Goal: Task Accomplishment & Management: Manage account settings

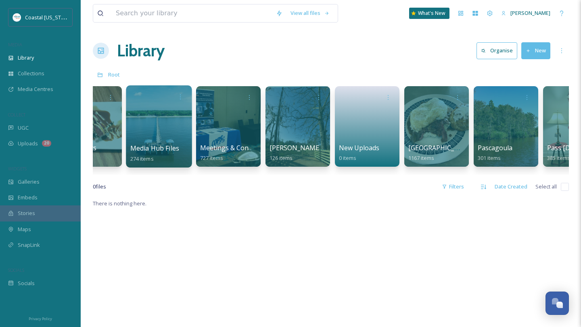
scroll to position [0, 1185]
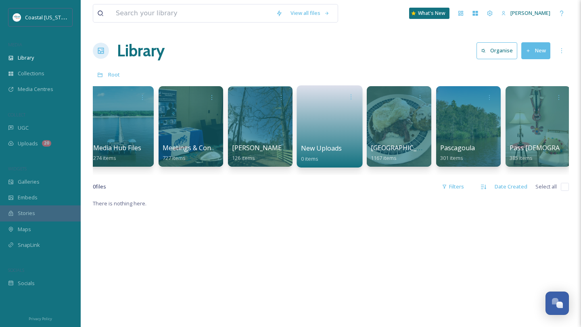
click at [313, 131] on link at bounding box center [330, 123] width 58 height 39
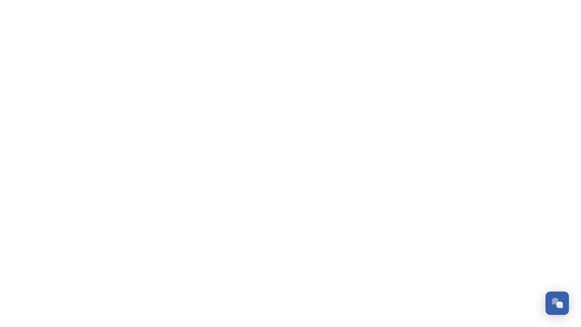
scroll to position [333, 0]
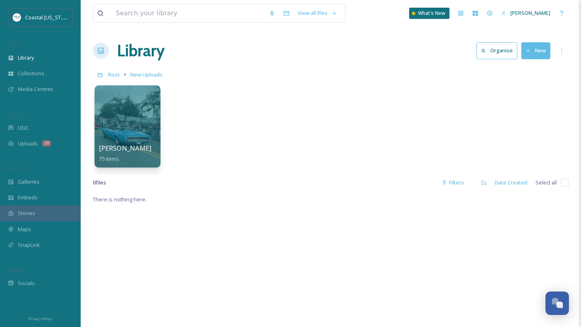
click at [114, 146] on span "[PERSON_NAME]" at bounding box center [125, 148] width 53 height 9
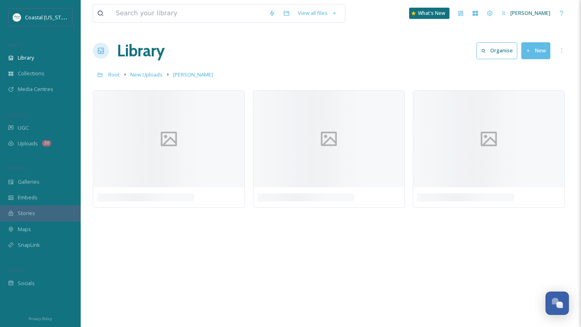
scroll to position [379, 0]
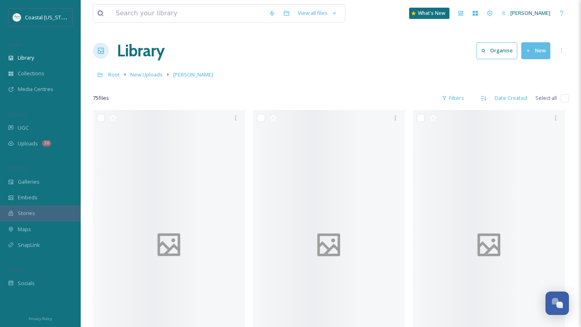
click at [566, 97] on input "checkbox" at bounding box center [564, 98] width 8 height 8
checkbox input "true"
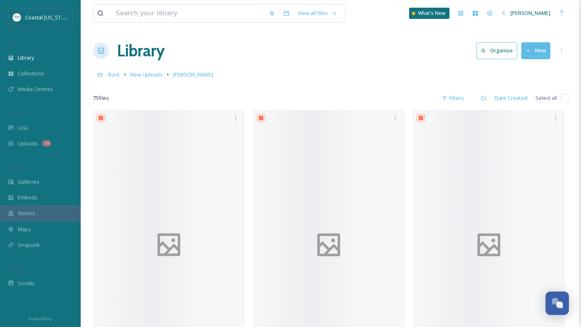
checkbox input "true"
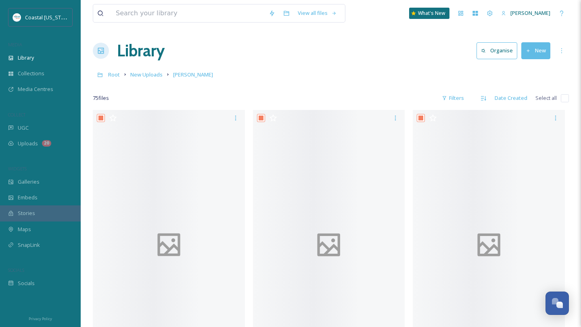
checkbox input "true"
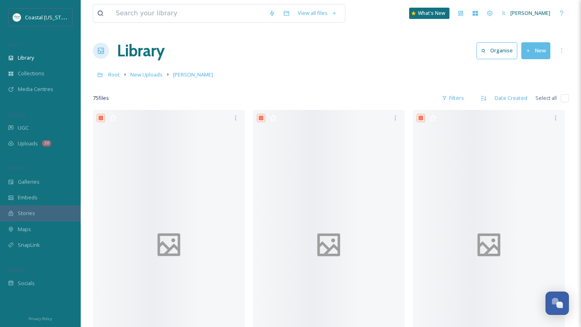
checkbox input "true"
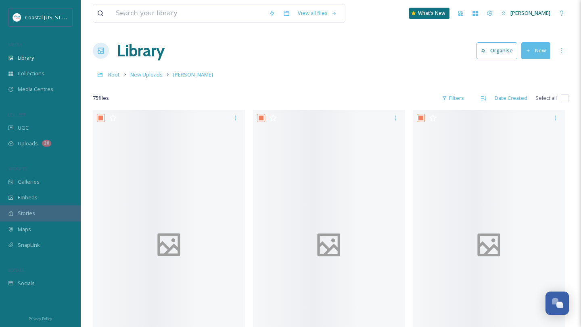
checkbox input "true"
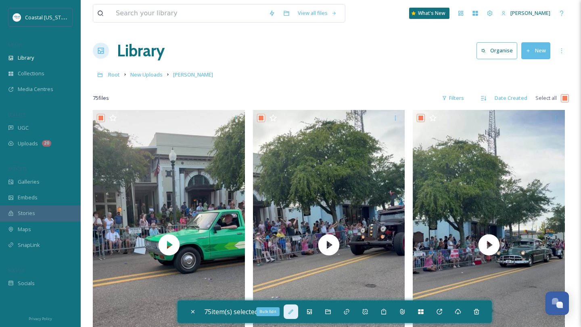
click at [294, 312] on icon at bounding box center [290, 312] width 6 height 6
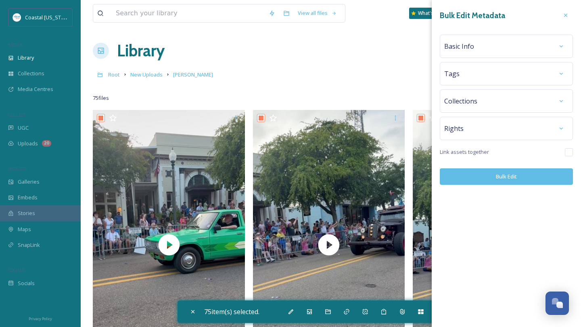
click at [470, 46] on span "Basic Info" at bounding box center [459, 47] width 30 height 10
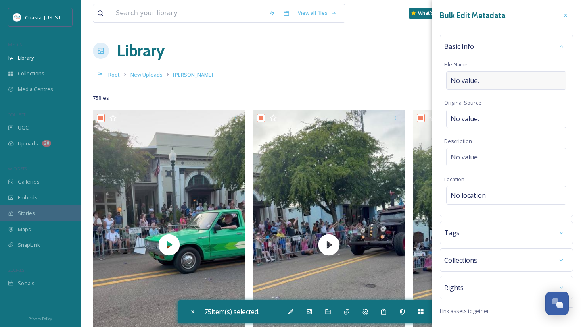
click at [469, 81] on span "No value." at bounding box center [464, 81] width 28 height 10
type input "Long Beach Cruisin Parade"
click at [465, 190] on div "No location" at bounding box center [506, 195] width 120 height 19
click at [465, 190] on input at bounding box center [505, 196] width 119 height 18
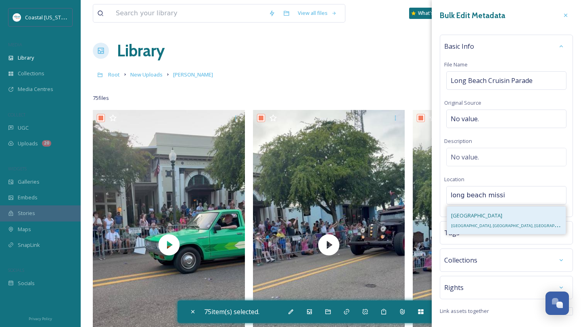
type input "long beach missi"
click at [494, 224] on div "Long Beach Long Beach, MS, USA" at bounding box center [506, 220] width 119 height 27
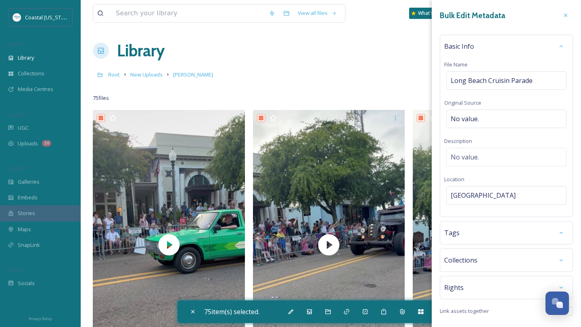
click at [453, 239] on div "Tags" at bounding box center [506, 233] width 124 height 15
type input "cruisin the coast"
type input "cruisin"
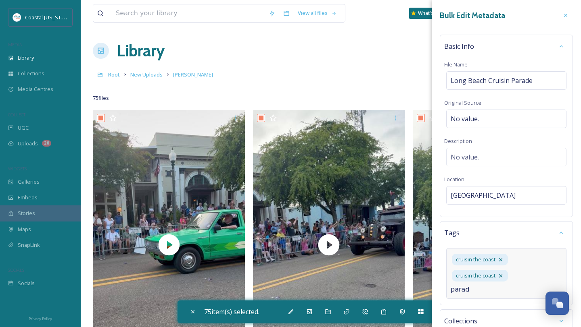
type input "parade"
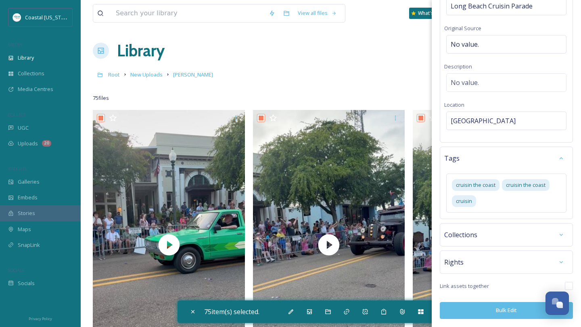
scroll to position [74, 0]
click at [490, 310] on button "Bulk Edit" at bounding box center [505, 311] width 133 height 17
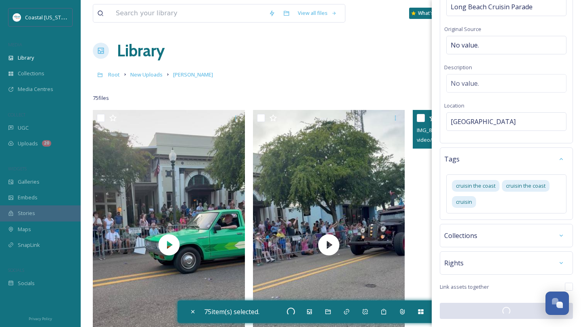
checkbox input "false"
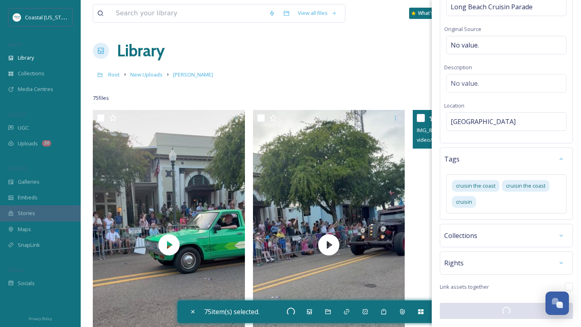
checkbox input "false"
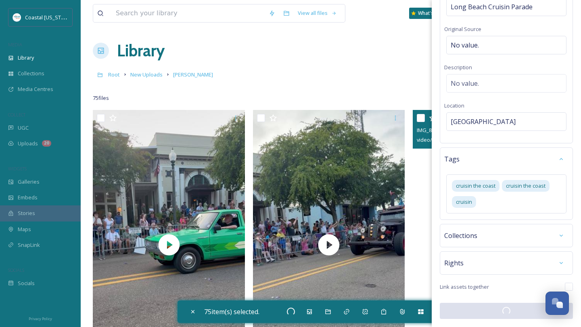
checkbox input "false"
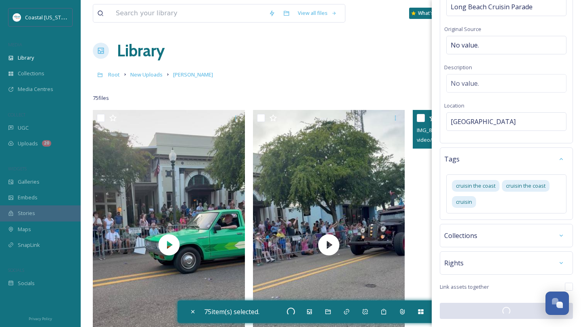
checkbox input "false"
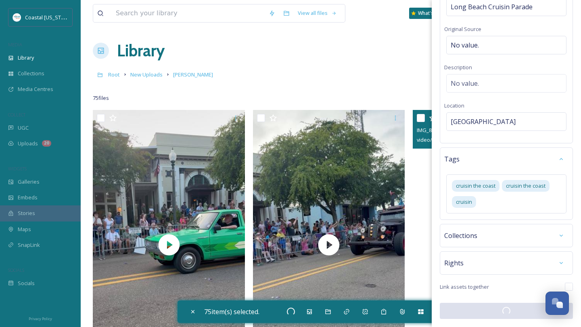
checkbox input "false"
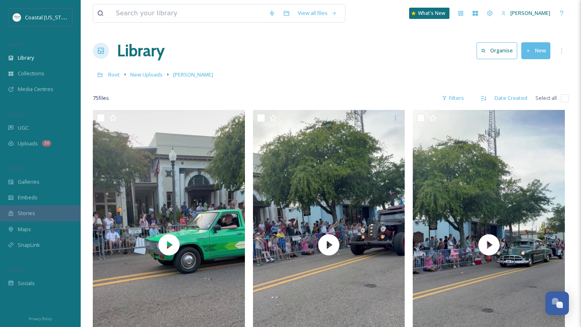
click at [561, 100] on input "checkbox" at bounding box center [564, 98] width 8 height 8
checkbox input "true"
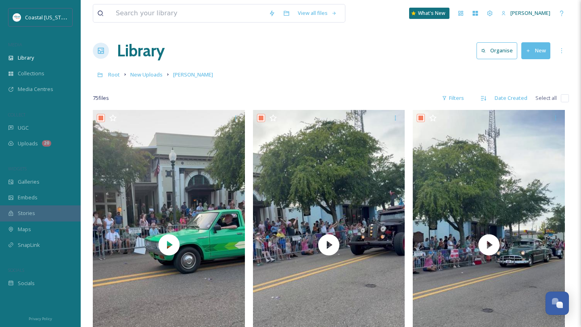
checkbox input "true"
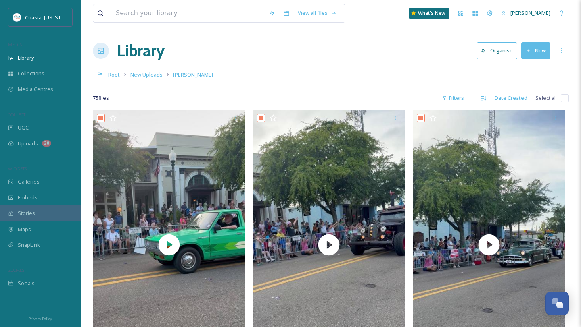
checkbox input "true"
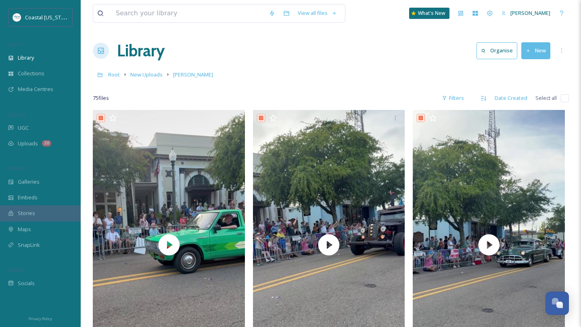
checkbox input "true"
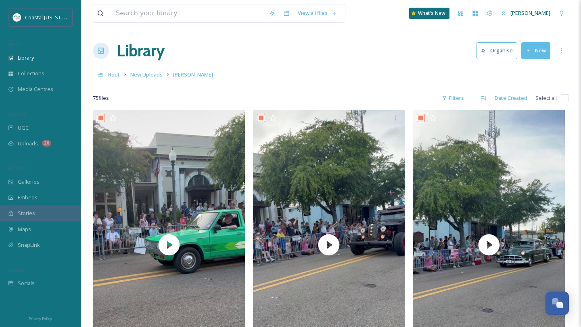
checkbox input "true"
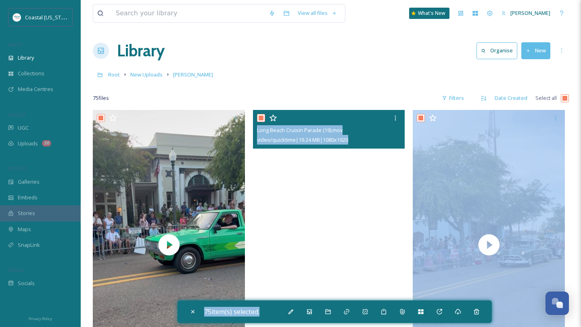
drag, startPoint x: 314, startPoint y: 314, endPoint x: 392, endPoint y: 164, distance: 169.7
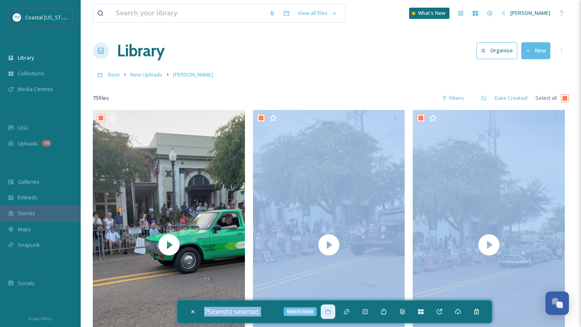
click at [328, 312] on icon at bounding box center [327, 312] width 5 height 5
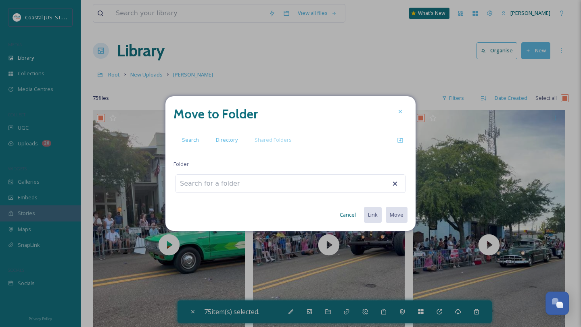
click at [234, 140] on span "Directory" at bounding box center [227, 140] width 22 height 8
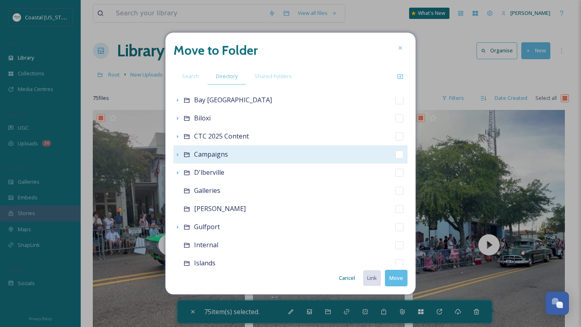
scroll to position [62, 0]
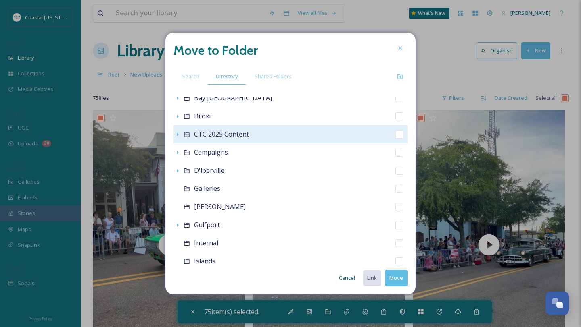
click at [189, 135] on icon at bounding box center [186, 134] width 6 height 6
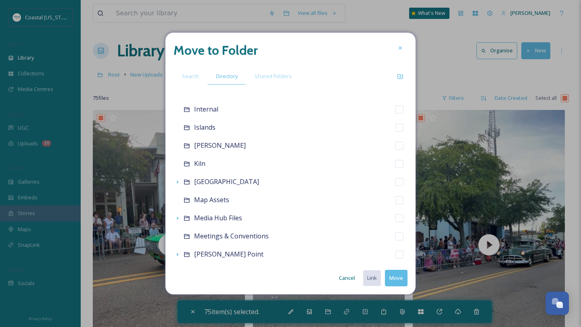
scroll to position [214, 0]
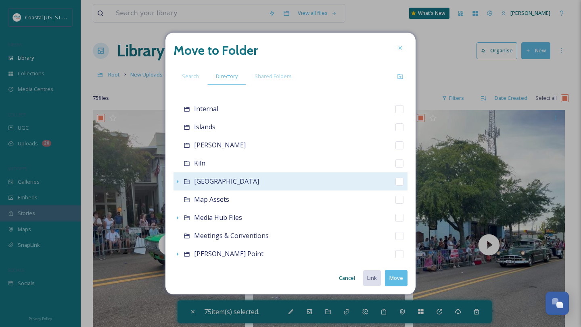
click at [185, 182] on icon at bounding box center [186, 182] width 6 height 6
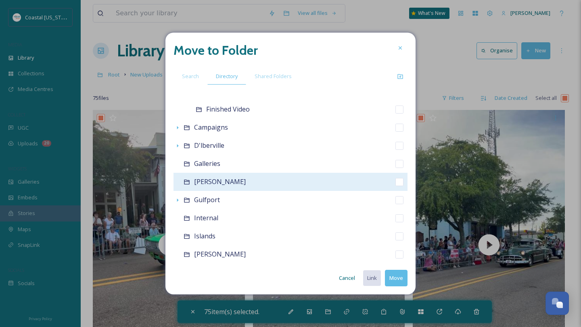
scroll to position [104, 0]
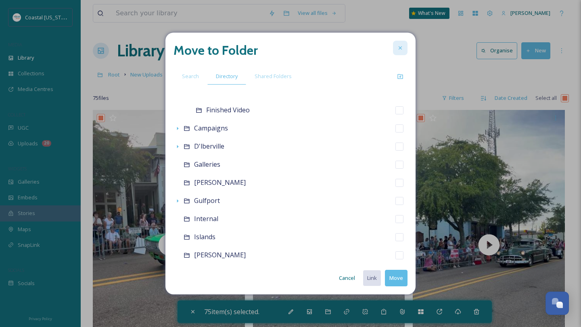
click at [399, 47] on icon at bounding box center [399, 47] width 3 height 3
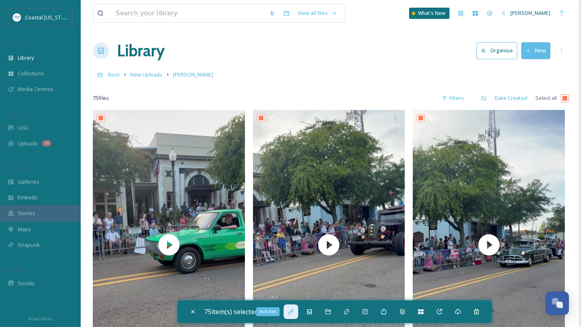
click at [294, 313] on icon at bounding box center [290, 312] width 6 height 6
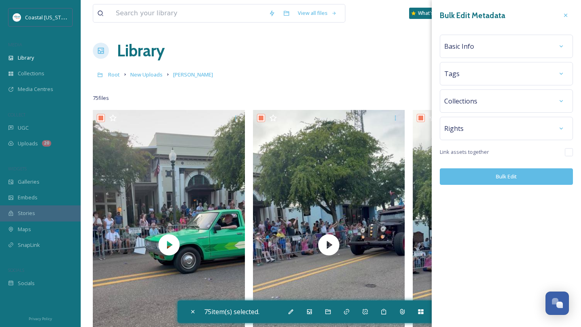
click at [470, 49] on span "Basic Info" at bounding box center [459, 47] width 30 height 10
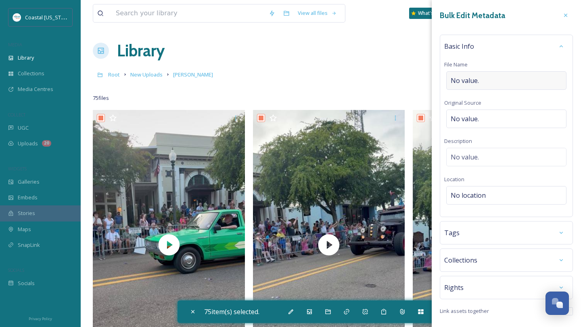
click at [502, 84] on div "No value." at bounding box center [506, 80] width 120 height 19
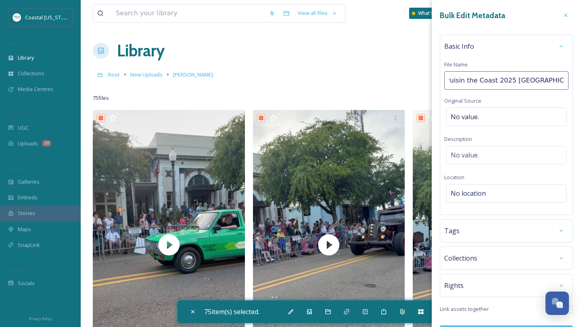
type input "Cruisin the Coast 2025 Long Beach Parade"
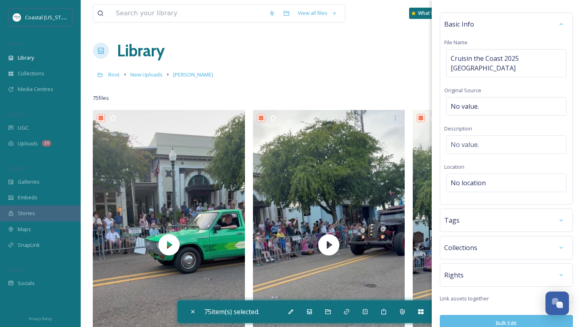
click at [479, 206] on div "Bulk Edit Metadata Basic Info File Name Cruisin the Coast 2025 Long Beach Parad…" at bounding box center [505, 159] width 149 height 362
click at [473, 217] on div "Tags" at bounding box center [506, 220] width 124 height 15
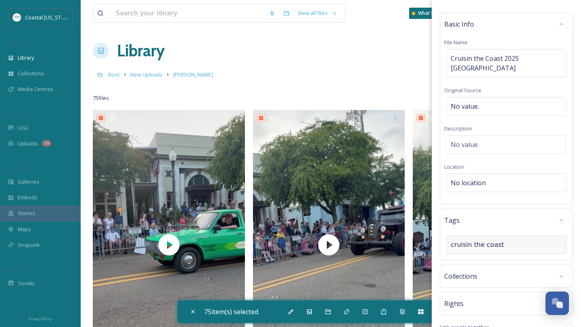
type input "cruisin the coast"
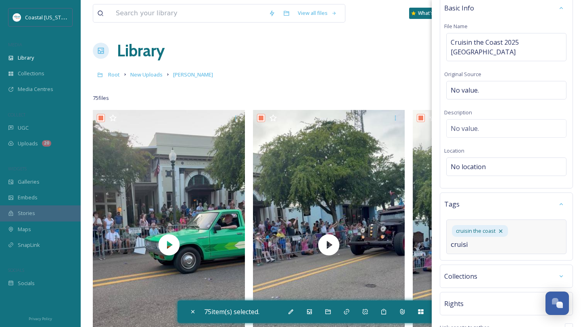
type input "cruisin"
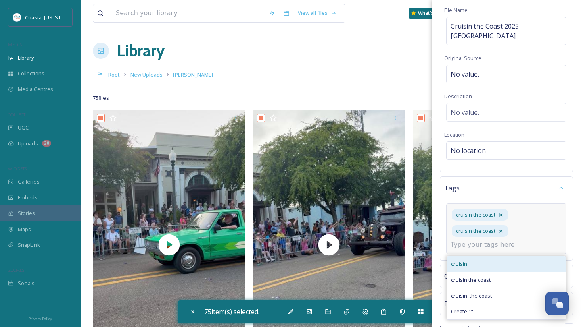
click at [475, 262] on div "cruisin" at bounding box center [506, 264] width 119 height 16
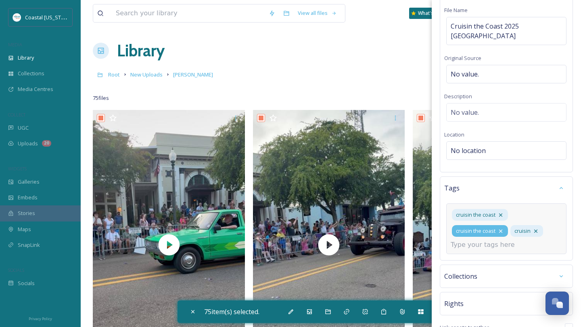
click at [500, 231] on icon at bounding box center [500, 231] width 3 height 3
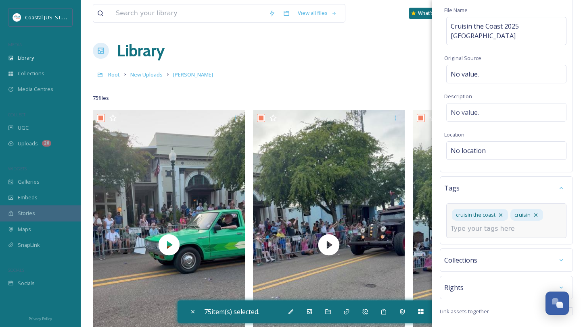
click at [490, 233] on input at bounding box center [490, 229] width 81 height 10
type input "l"
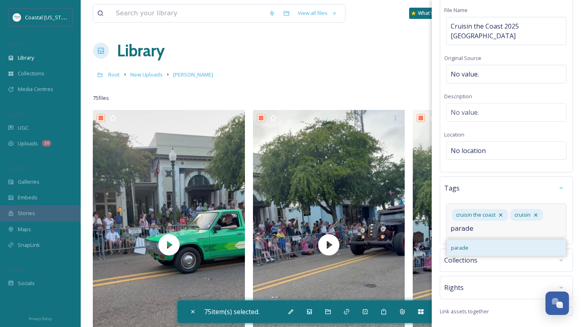
type input "parade"
click at [487, 247] on div "parade" at bounding box center [506, 248] width 119 height 16
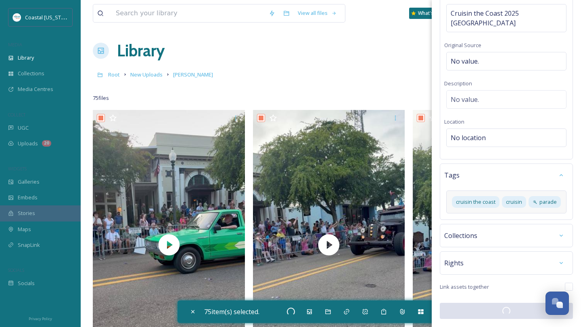
scroll to position [67, 0]
click at [487, 144] on div "No location" at bounding box center [506, 138] width 120 height 19
click at [483, 135] on input at bounding box center [505, 138] width 119 height 18
type input "long bea"
checkbox input "false"
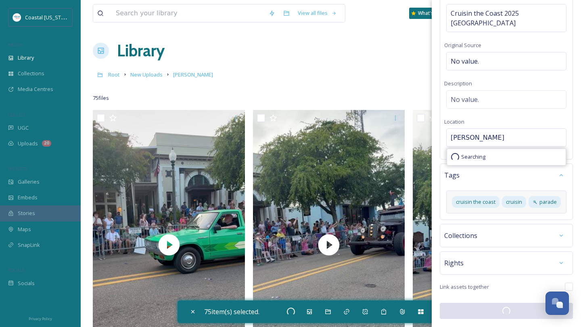
checkbox input "false"
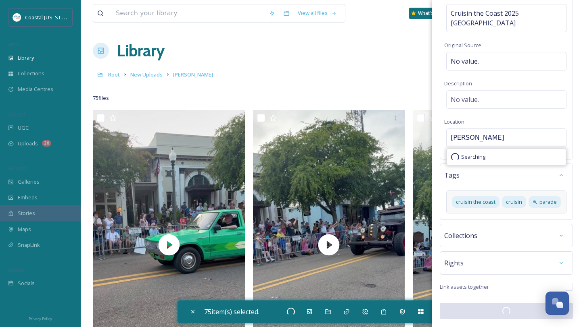
checkbox input "false"
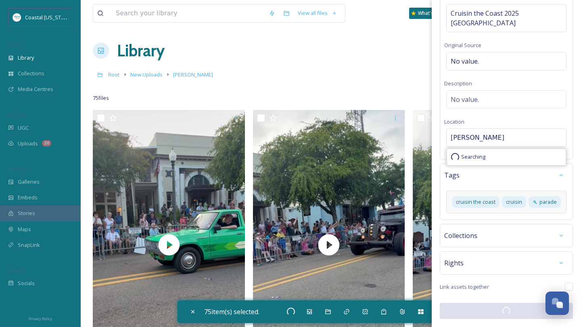
checkbox input "false"
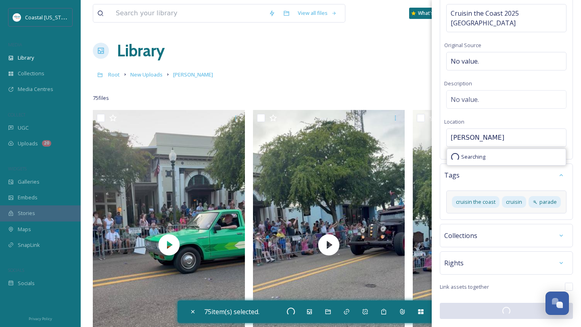
checkbox input "false"
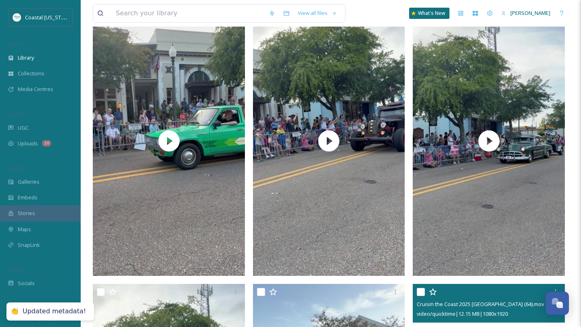
scroll to position [0, 0]
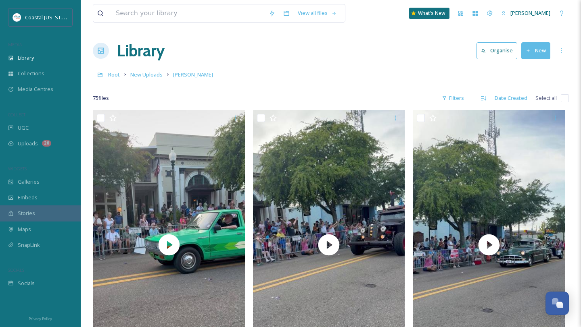
click at [562, 98] on input "checkbox" at bounding box center [564, 98] width 8 height 8
checkbox input "true"
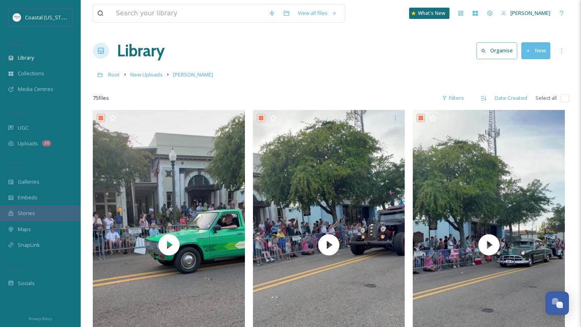
checkbox input "true"
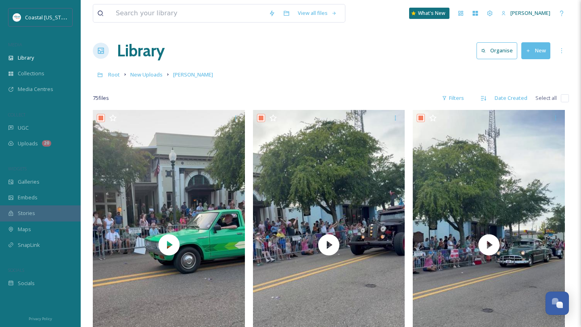
checkbox input "true"
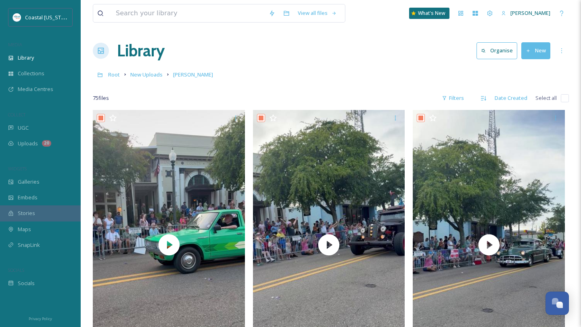
checkbox input "true"
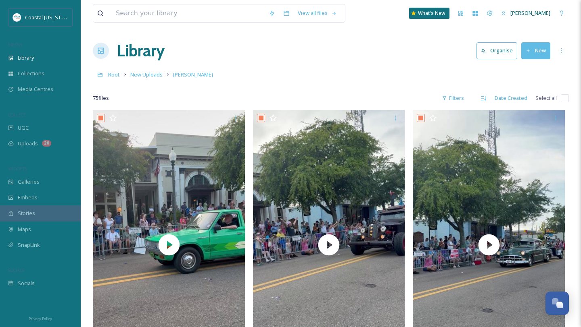
checkbox input "true"
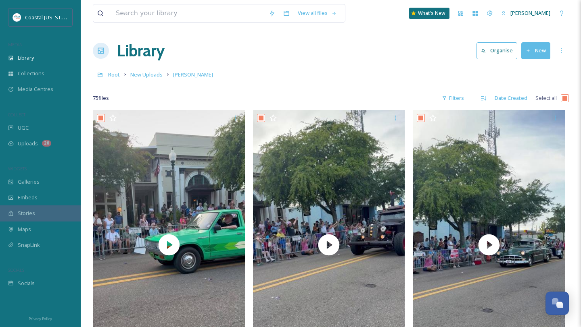
checkbox input "true"
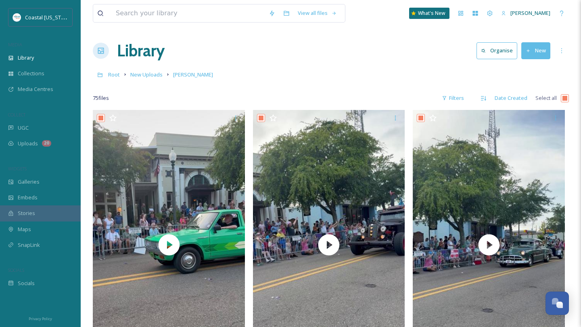
checkbox input "true"
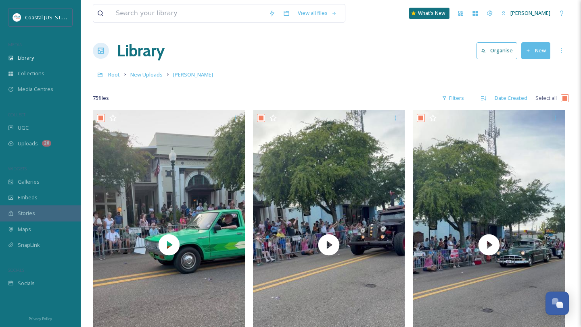
checkbox input "true"
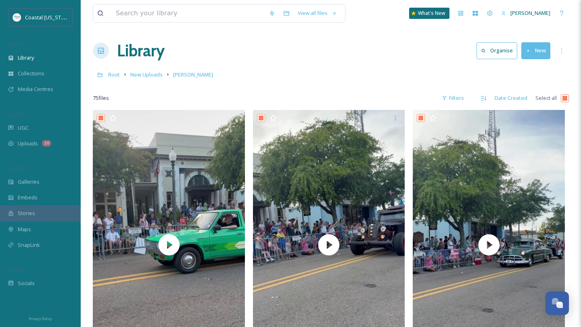
checkbox input "true"
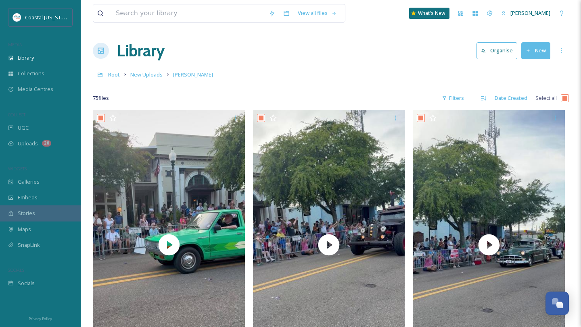
checkbox input "true"
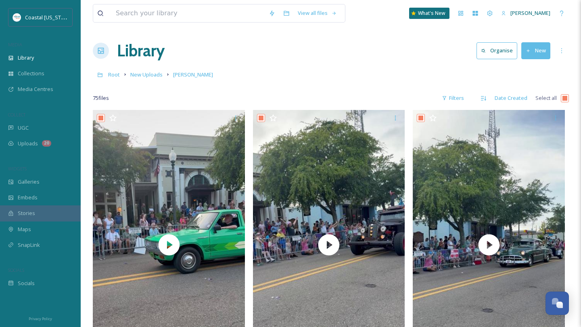
checkbox input "true"
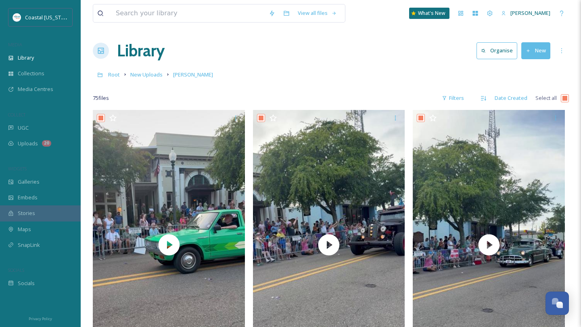
checkbox input "true"
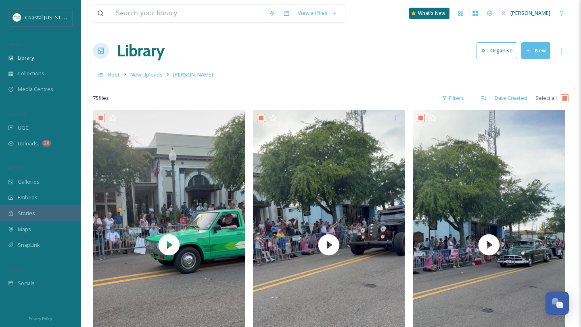
checkbox input "true"
click at [568, 99] on input "checkbox" at bounding box center [564, 98] width 8 height 8
checkbox input "false"
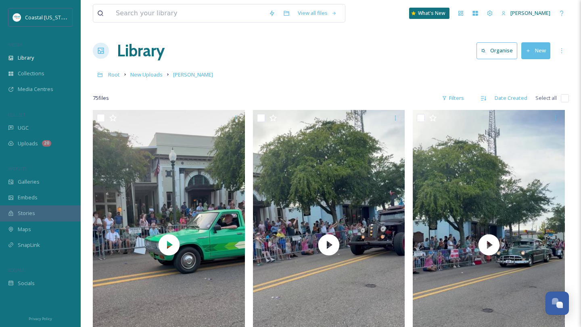
checkbox input "false"
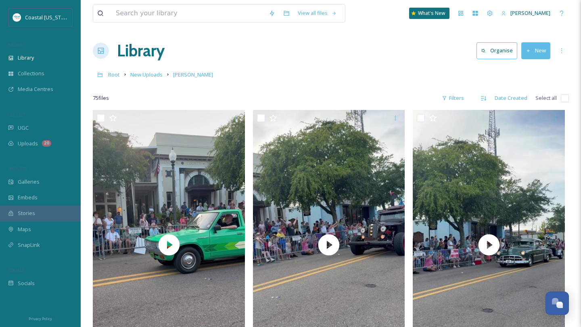
checkbox input "false"
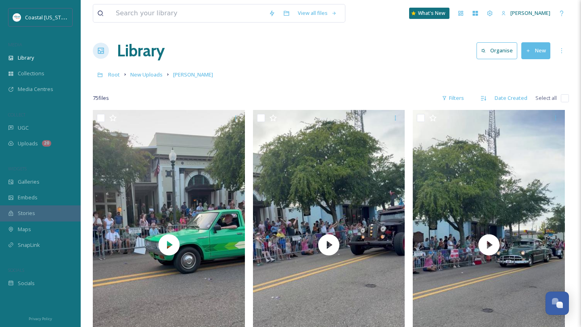
checkbox input "false"
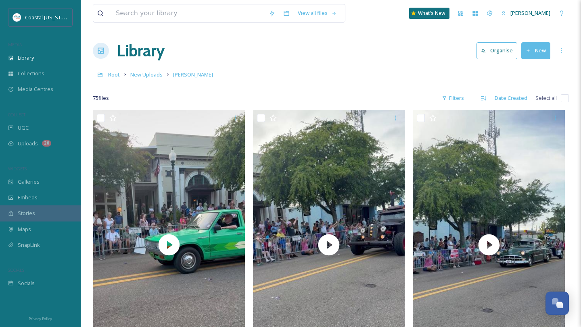
checkbox input "false"
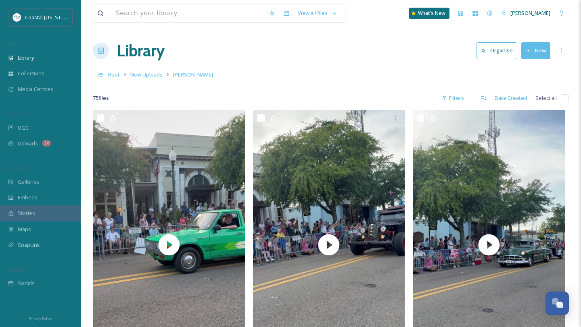
checkbox input "false"
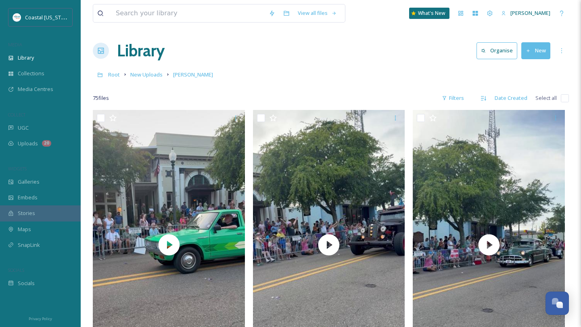
checkbox input "false"
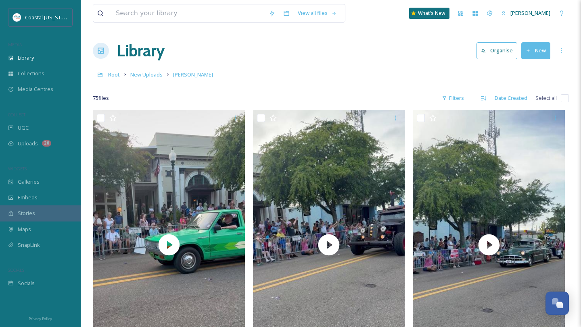
checkbox input "false"
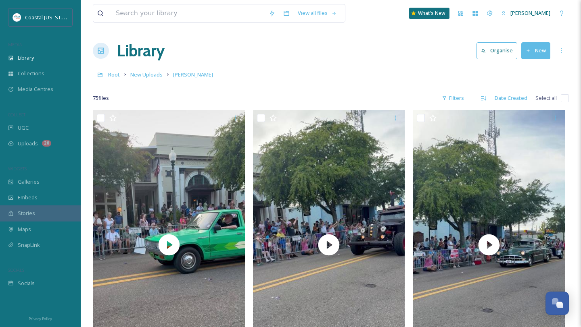
checkbox input "false"
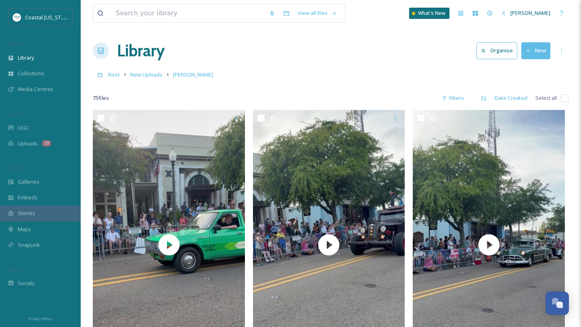
click at [568, 99] on input "checkbox" at bounding box center [564, 98] width 8 height 8
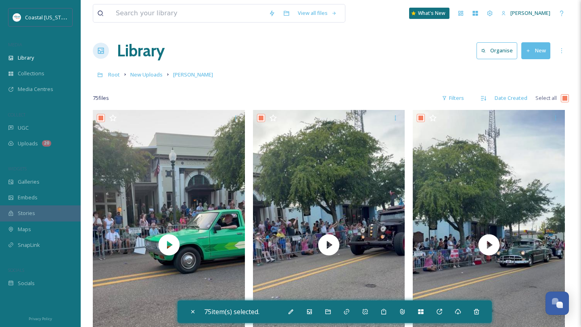
click at [565, 98] on input "checkbox" at bounding box center [564, 98] width 8 height 8
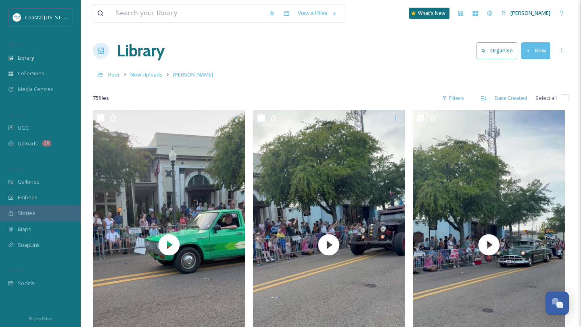
click at [565, 98] on input "checkbox" at bounding box center [564, 98] width 8 height 8
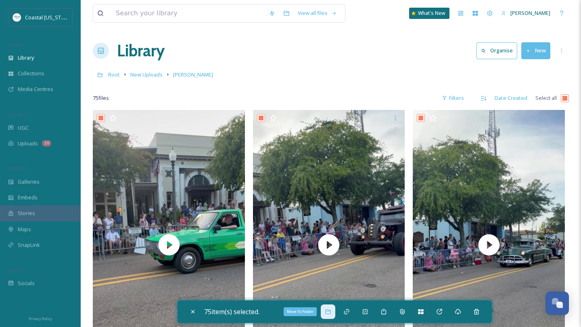
click at [330, 312] on icon at bounding box center [327, 312] width 5 height 5
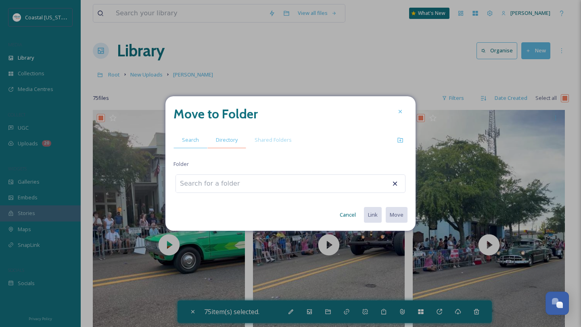
click at [223, 138] on span "Directory" at bounding box center [227, 140] width 22 height 8
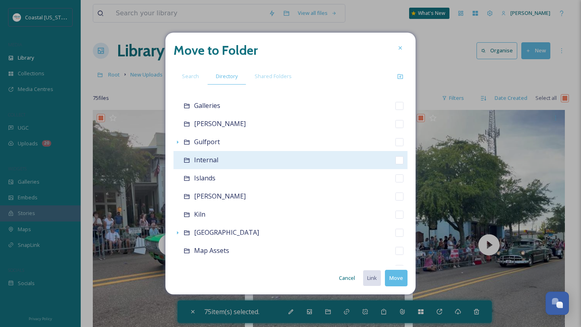
scroll to position [150, 0]
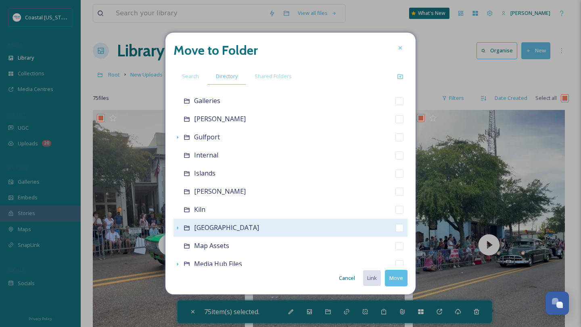
click at [185, 229] on icon at bounding box center [186, 228] width 6 height 6
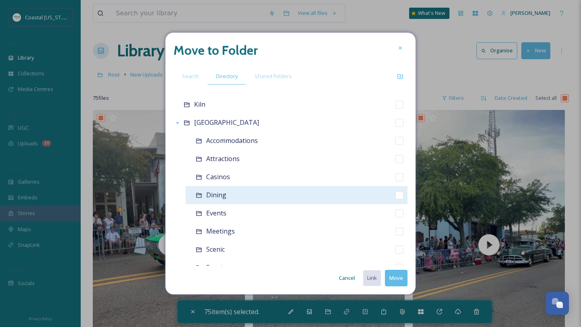
scroll to position [260, 0]
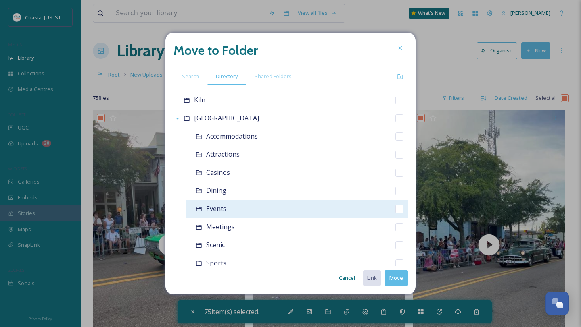
click at [200, 210] on icon at bounding box center [199, 209] width 6 height 6
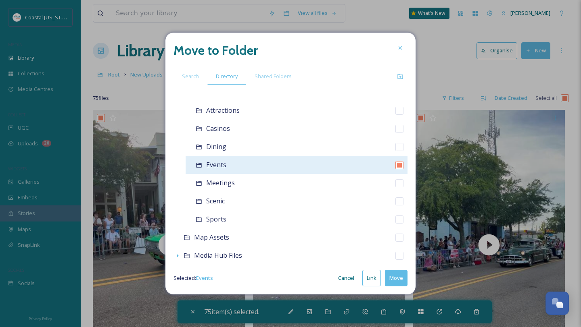
scroll to position [304, 0]
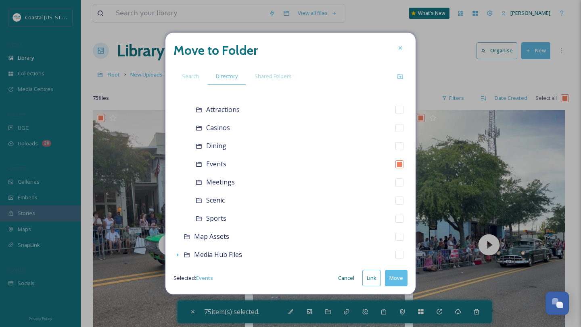
click at [396, 280] on button "Move" at bounding box center [396, 278] width 23 height 17
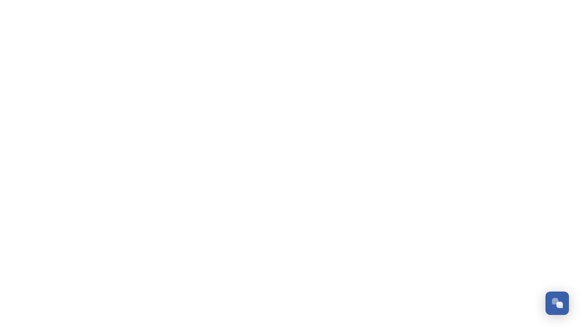
scroll to position [379, 0]
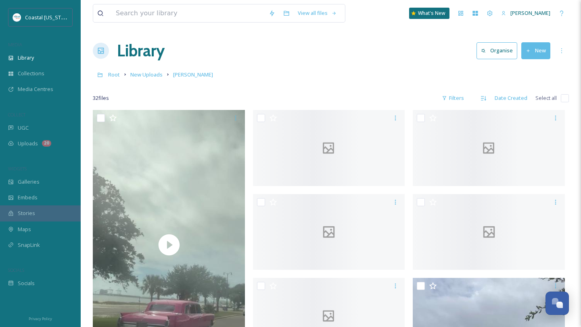
click at [565, 100] on input "checkbox" at bounding box center [564, 98] width 8 height 8
checkbox input "true"
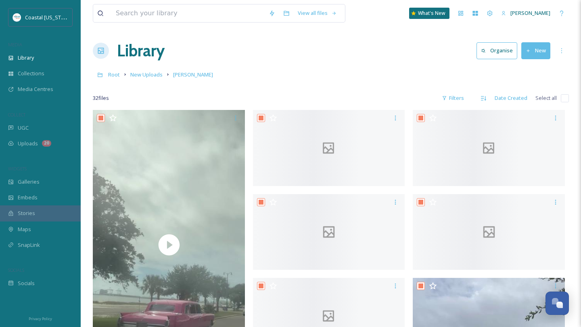
checkbox input "true"
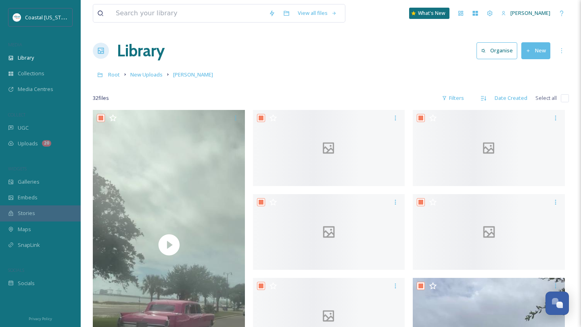
checkbox input "true"
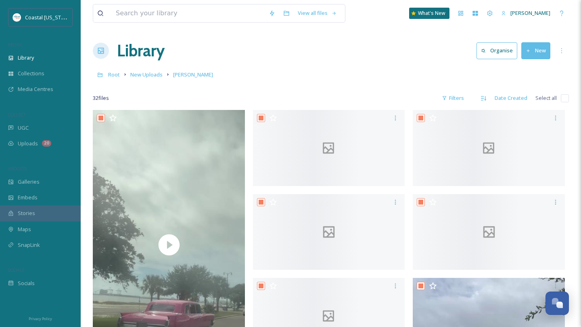
checkbox input "true"
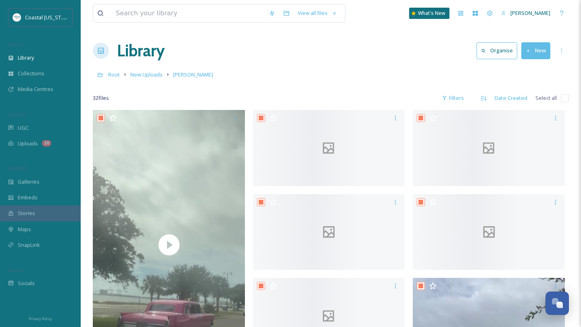
checkbox input "true"
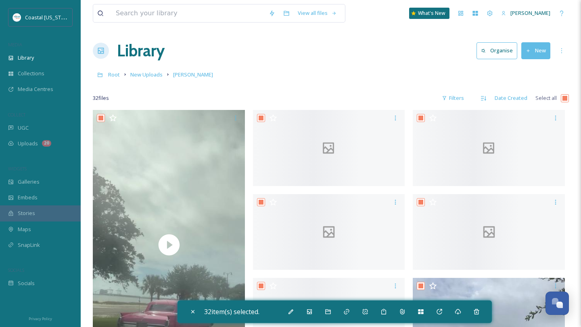
click at [565, 100] on input "checkbox" at bounding box center [564, 98] width 8 height 8
checkbox input "false"
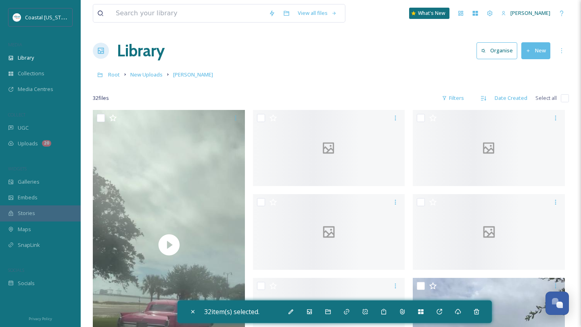
checkbox input "false"
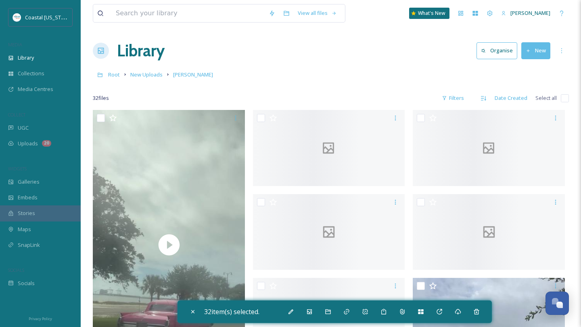
checkbox input "false"
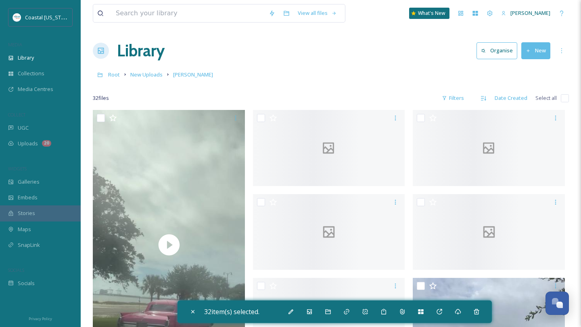
checkbox input "false"
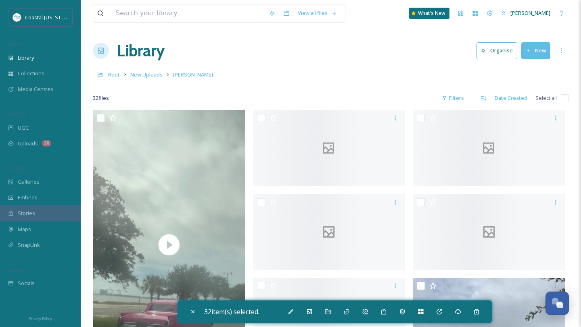
checkbox input "false"
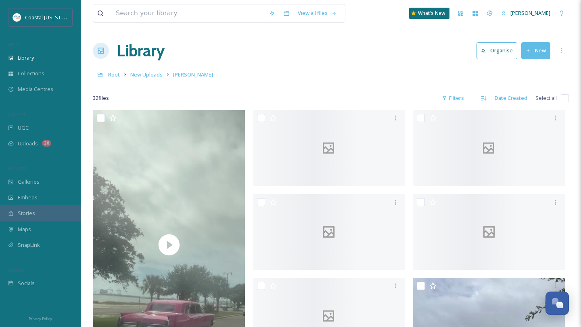
click at [565, 100] on input "checkbox" at bounding box center [564, 98] width 8 height 8
checkbox input "true"
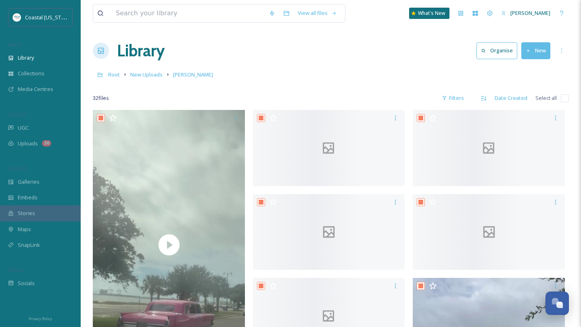
checkbox input "true"
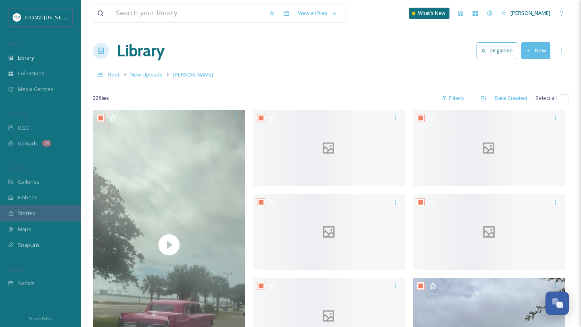
checkbox input "true"
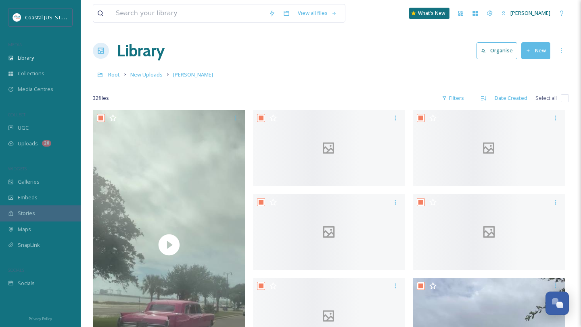
checkbox input "true"
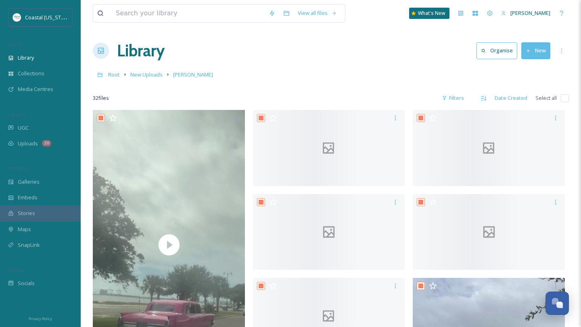
checkbox input "true"
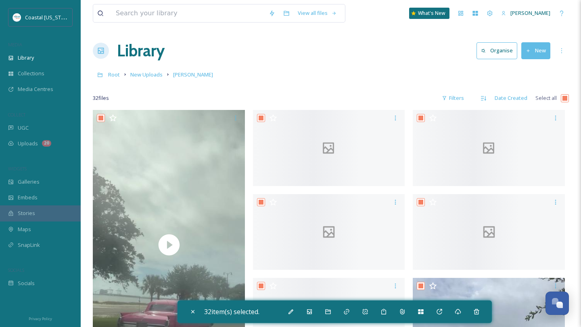
click at [563, 96] on input "checkbox" at bounding box center [564, 98] width 8 height 8
checkbox input "false"
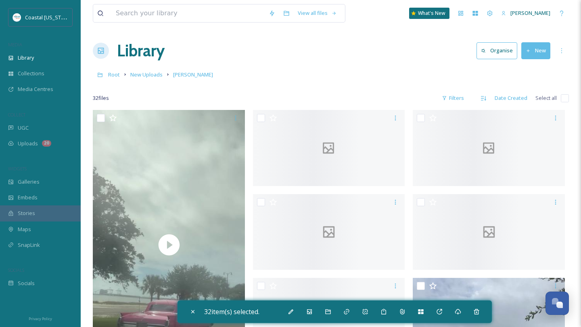
checkbox input "false"
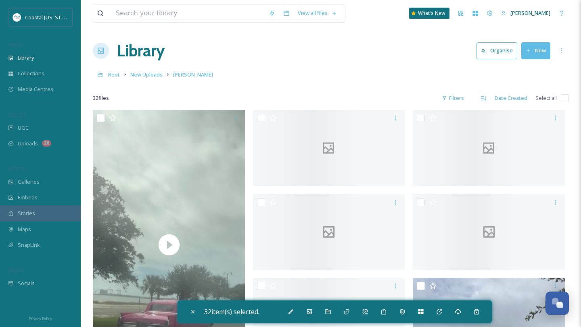
checkbox input "false"
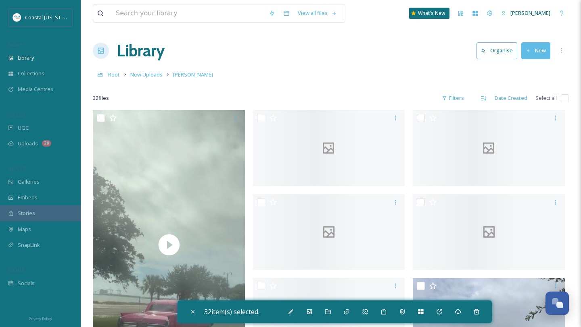
checkbox input "false"
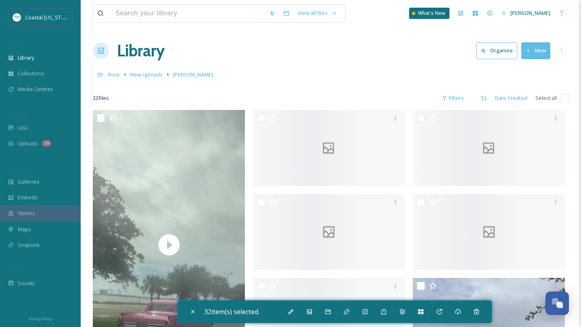
checkbox input "false"
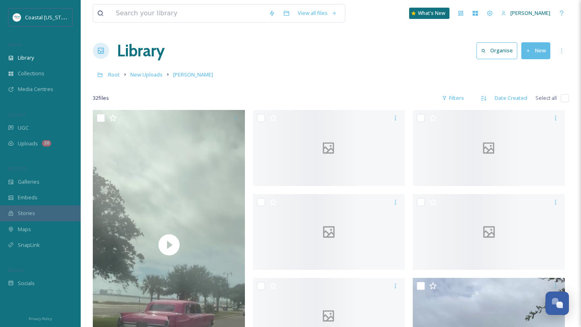
click at [563, 96] on input "checkbox" at bounding box center [564, 98] width 8 height 8
checkbox input "true"
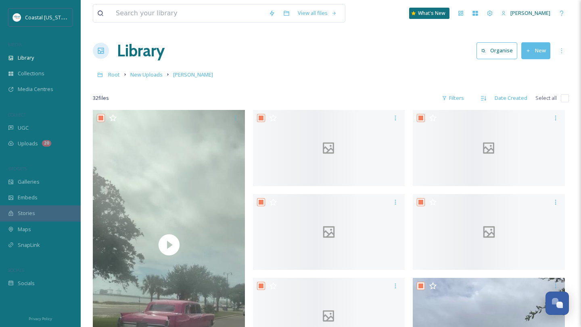
checkbox input "true"
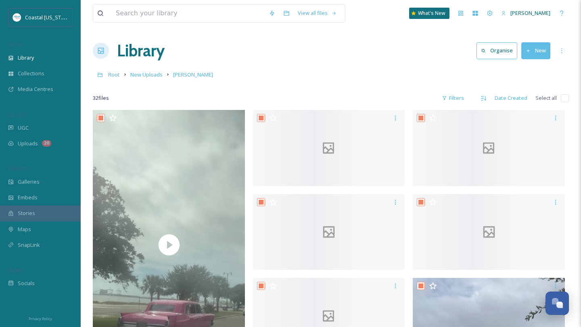
checkbox input "true"
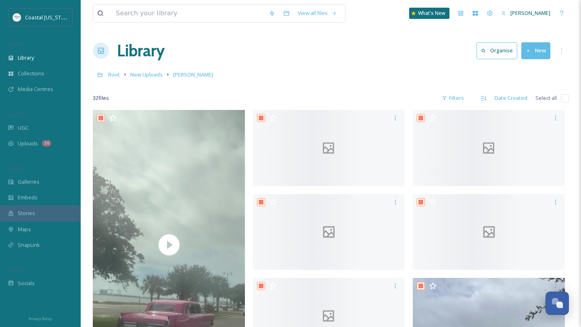
checkbox input "true"
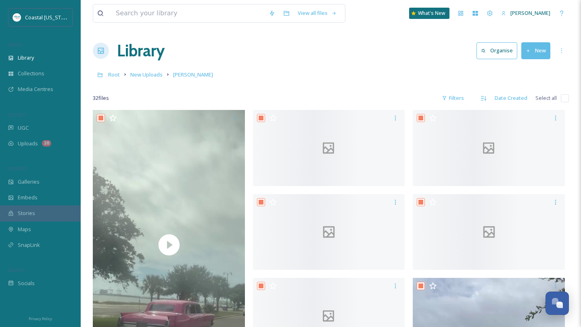
checkbox input "true"
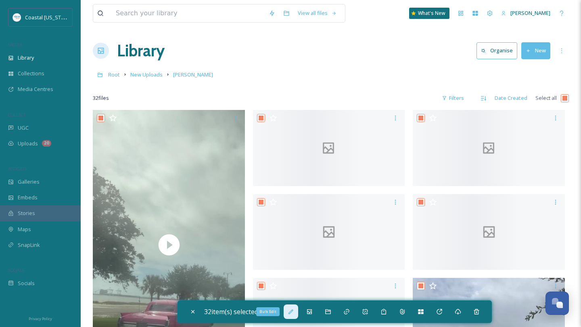
click at [294, 314] on icon at bounding box center [290, 312] width 6 height 6
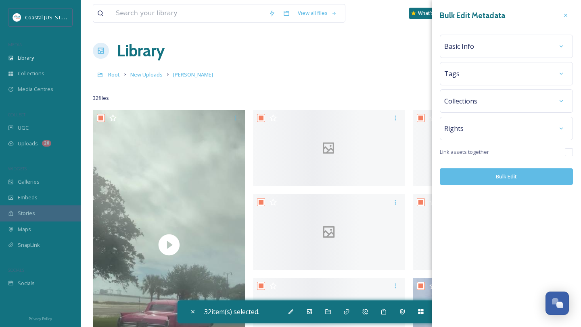
click at [507, 44] on div "Basic Info" at bounding box center [506, 46] width 124 height 15
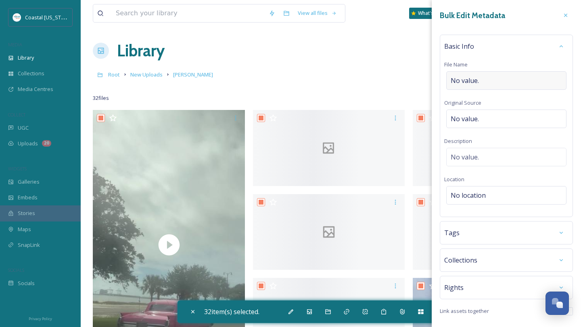
click at [464, 86] on div "No value." at bounding box center [506, 80] width 120 height 19
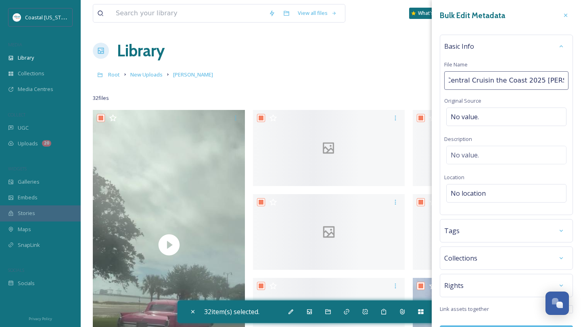
type input "Cruisin Central Cruisin the Coast 2025 [PERSON_NAME][GEOGRAPHIC_DATA]"
click at [466, 193] on div "Basic Info File Name Cruisin Central Cruisin the Coast 2025 [PERSON_NAME][GEOGR…" at bounding box center [505, 125] width 133 height 181
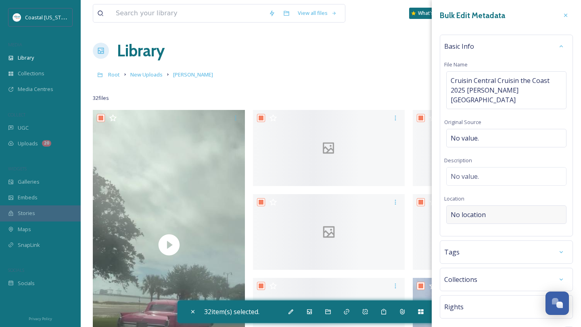
click at [469, 210] on span "No location" at bounding box center [467, 215] width 35 height 10
click at [469, 207] on input at bounding box center [505, 215] width 119 height 18
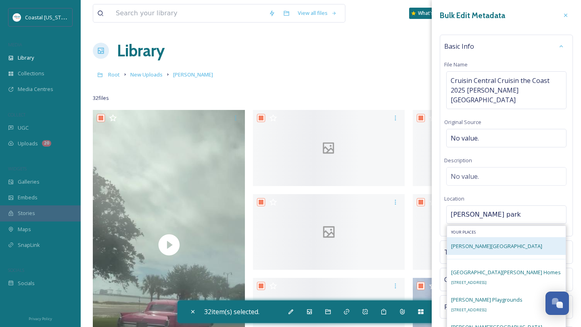
type input "[PERSON_NAME] park"
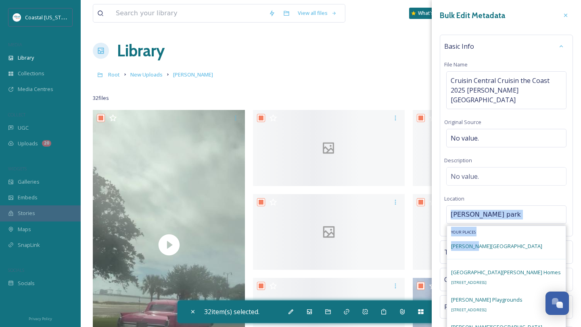
drag, startPoint x: 474, startPoint y: 234, endPoint x: 493, endPoint y: 201, distance: 37.9
click at [492, 206] on div "[PERSON_NAME] park Your Places [PERSON_NAME][GEOGRAPHIC_DATA] [GEOGRAPHIC_DATA]…" at bounding box center [506, 215] width 120 height 19
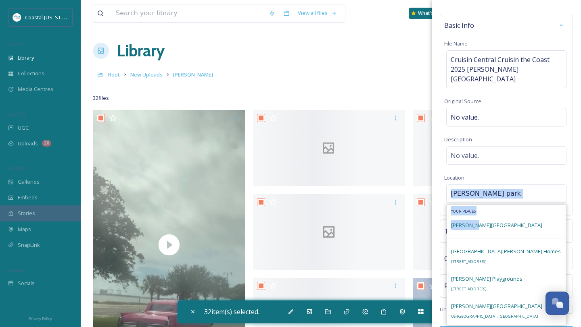
scroll to position [34, 0]
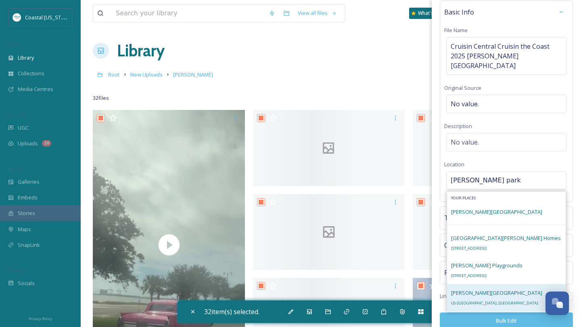
click at [484, 288] on div "[PERSON_NAME][GEOGRAPHIC_DATA] US-[GEOGRAPHIC_DATA], [GEOGRAPHIC_DATA]" at bounding box center [496, 297] width 91 height 19
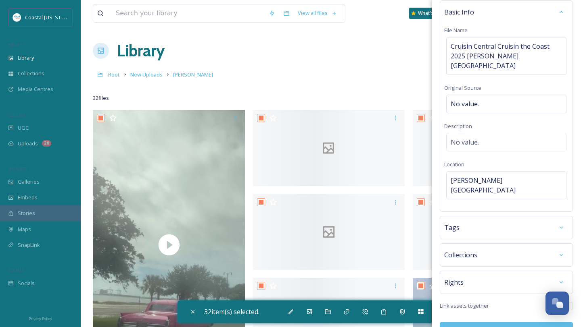
click at [473, 221] on div "Tags" at bounding box center [506, 228] width 124 height 15
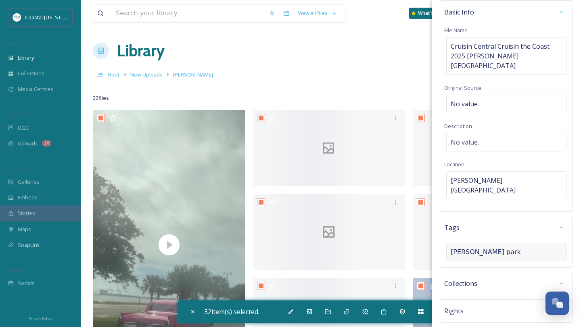
type input "[PERSON_NAME] park"
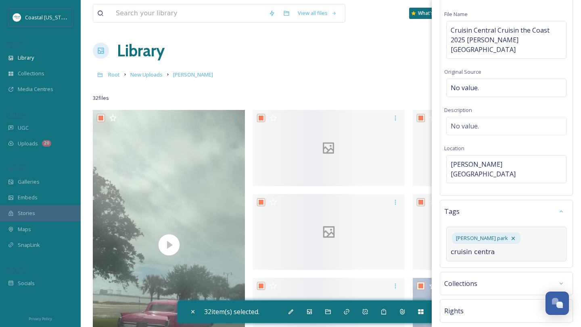
type input "cruisin central"
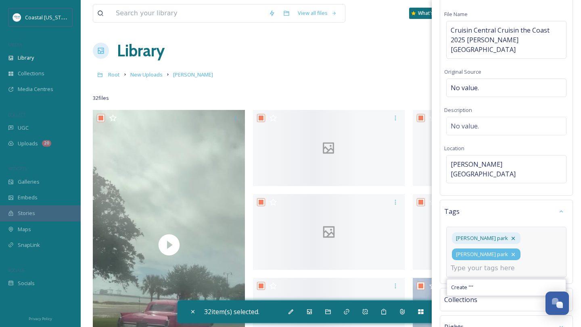
click at [516, 252] on icon at bounding box center [513, 255] width 6 height 6
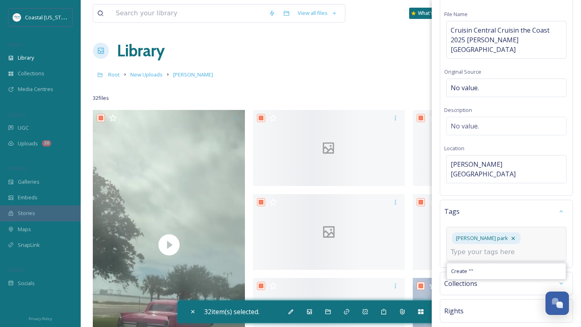
click at [496, 248] on input at bounding box center [490, 253] width 81 height 10
type input "cruisin central"
click at [510, 264] on div "Create " cruisin central "" at bounding box center [506, 272] width 119 height 16
click at [491, 264] on input at bounding box center [490, 269] width 81 height 10
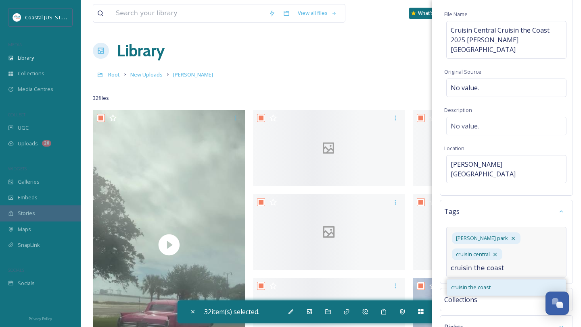
type input "cruisin the coast"
click at [497, 280] on div "cruisin the coast" at bounding box center [506, 288] width 119 height 16
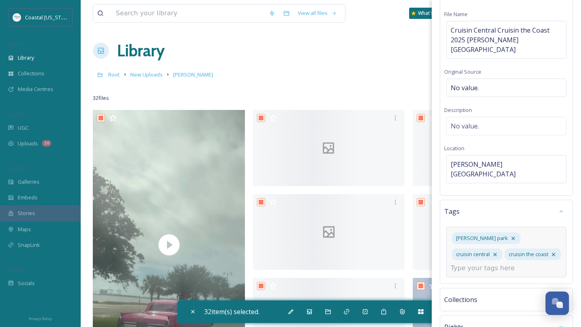
click at [487, 264] on input at bounding box center [490, 269] width 81 height 10
type input "cruisin"
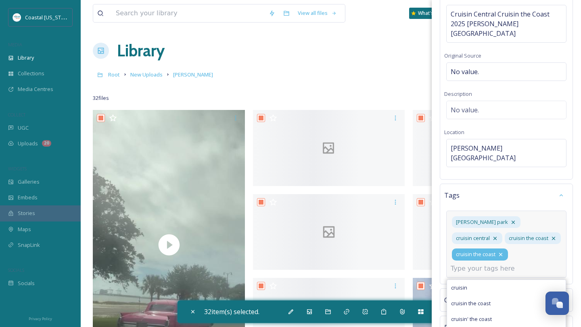
click at [501, 252] on icon at bounding box center [500, 255] width 6 height 6
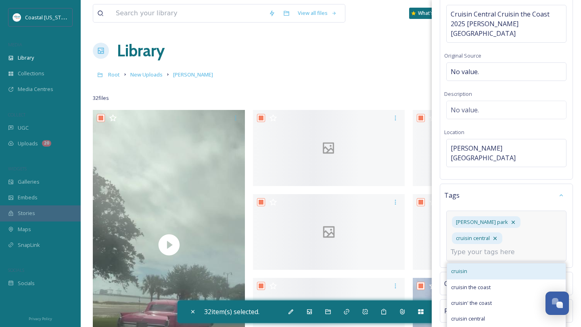
click at [478, 264] on div "cruisin" at bounding box center [506, 272] width 119 height 16
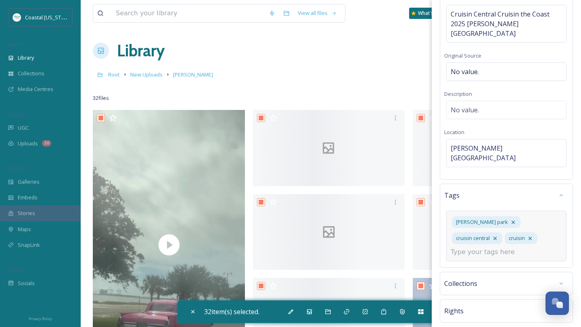
click at [498, 248] on input at bounding box center [490, 253] width 81 height 10
type input "cars"
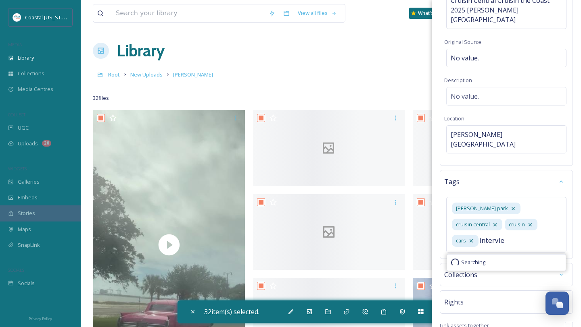
type input "interview"
click at [479, 236] on input "interview" at bounding box center [519, 241] width 81 height 10
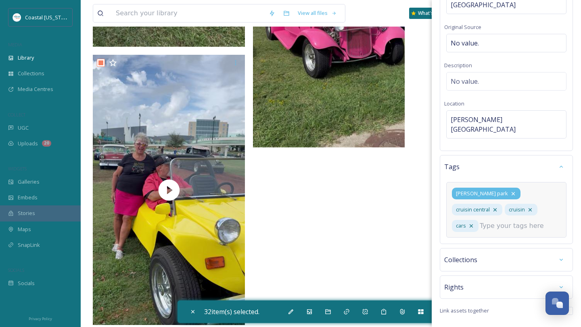
scroll to position [2500, 0]
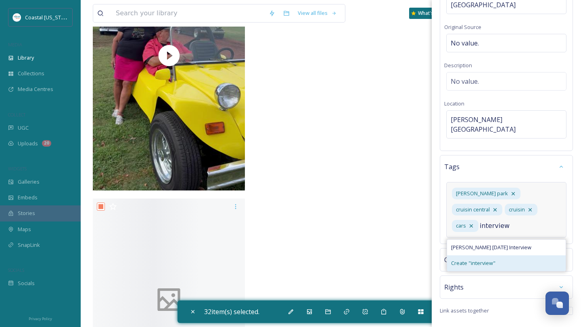
type input "interview"
click at [487, 260] on span "Create " interview "" at bounding box center [473, 264] width 44 height 8
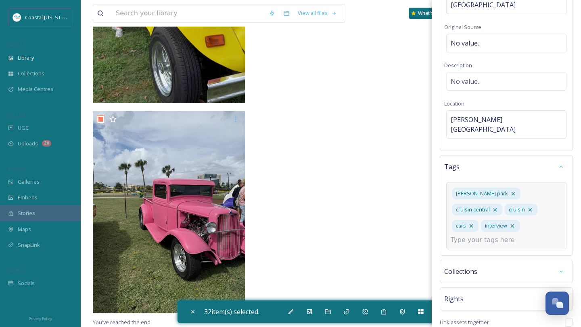
scroll to position [83, 0]
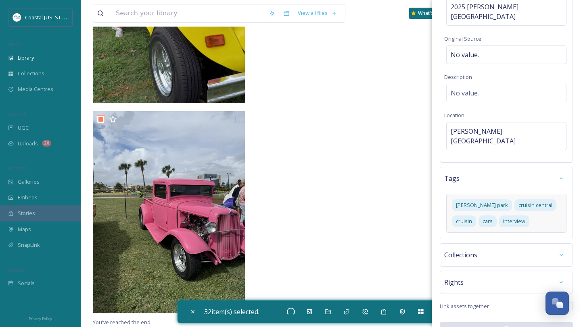
scroll to position [2782, 0]
checkbox input "false"
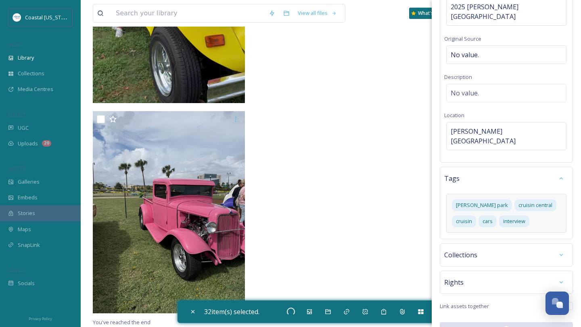
checkbox input "false"
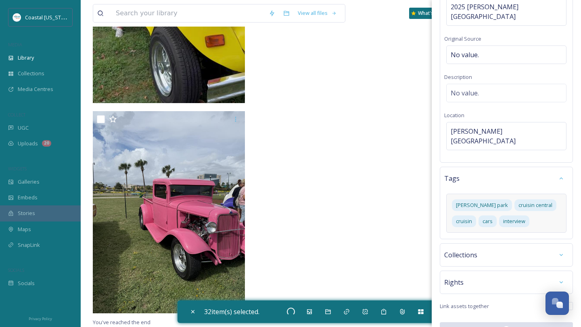
checkbox input "false"
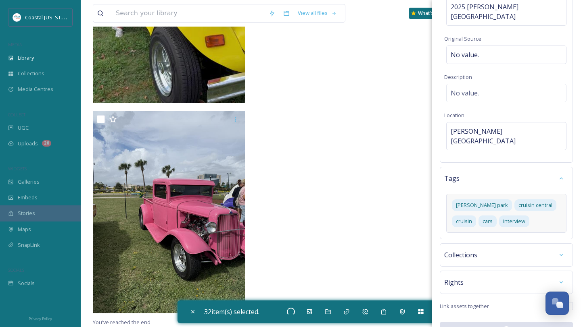
checkbox input "false"
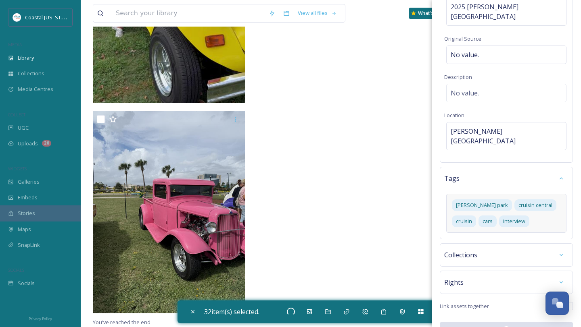
checkbox input "false"
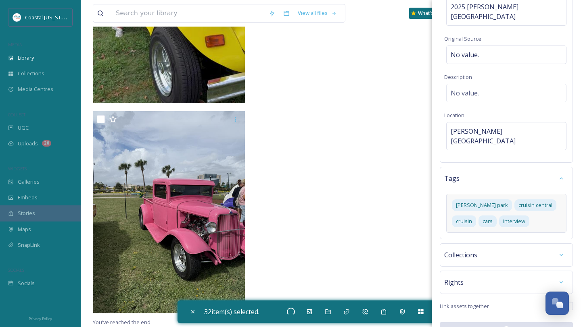
checkbox input "false"
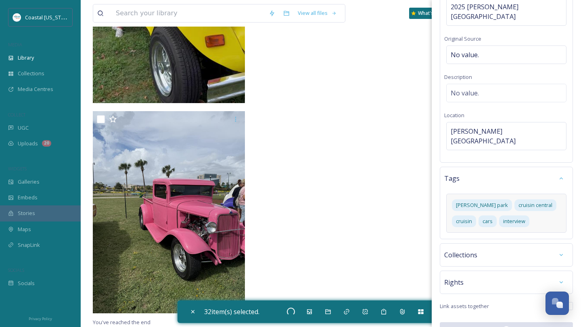
checkbox input "false"
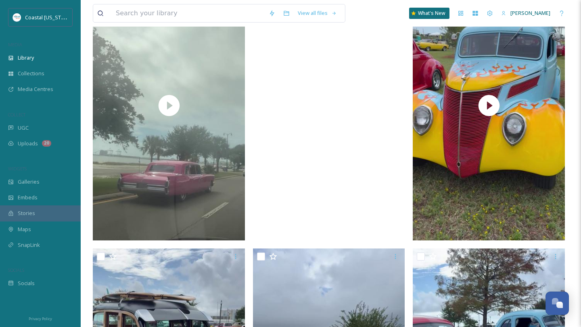
scroll to position [0, 0]
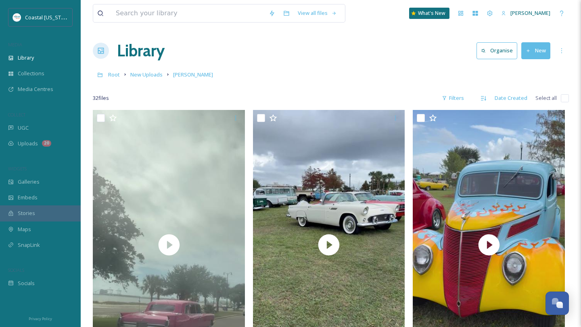
click at [563, 99] on input "checkbox" at bounding box center [564, 98] width 8 height 8
checkbox input "true"
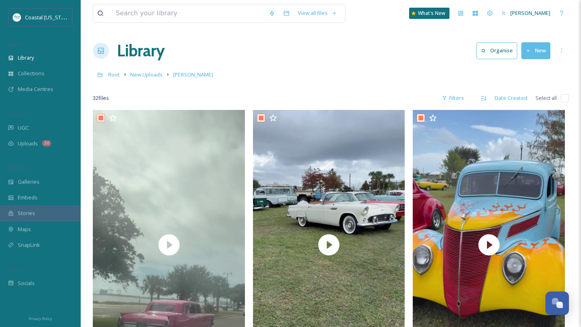
checkbox input "true"
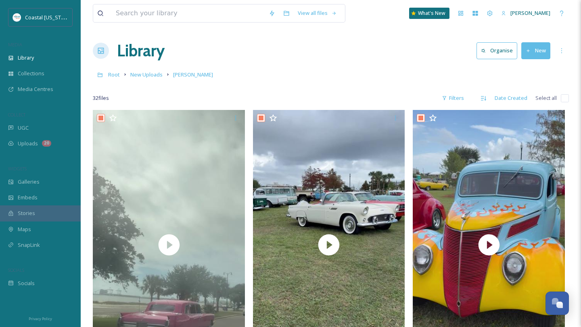
checkbox input "true"
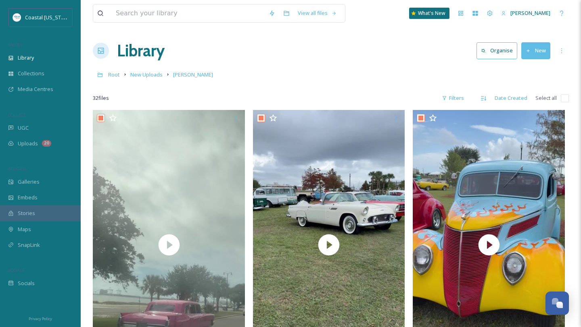
checkbox input "true"
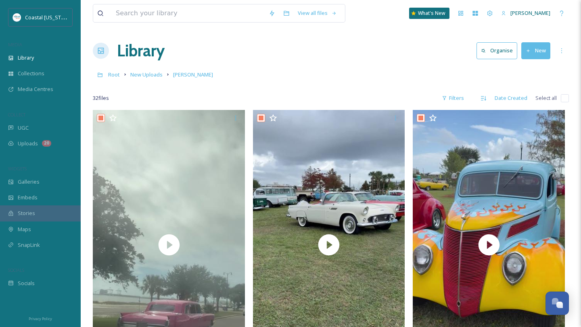
checkbox input "true"
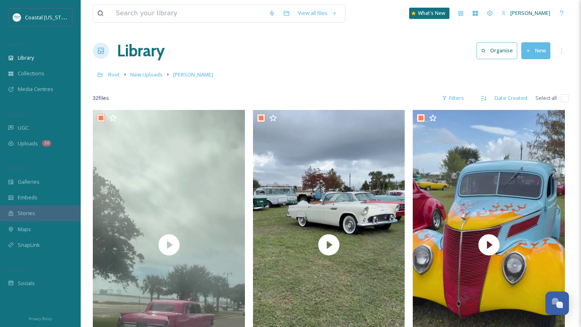
checkbox input "true"
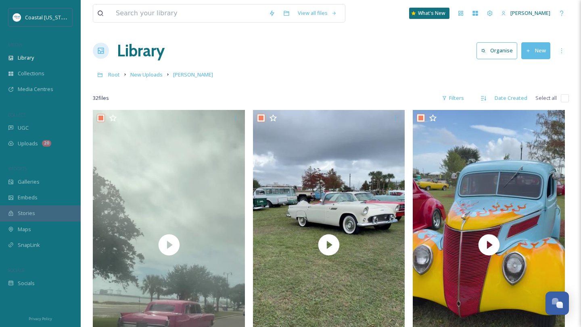
checkbox input "true"
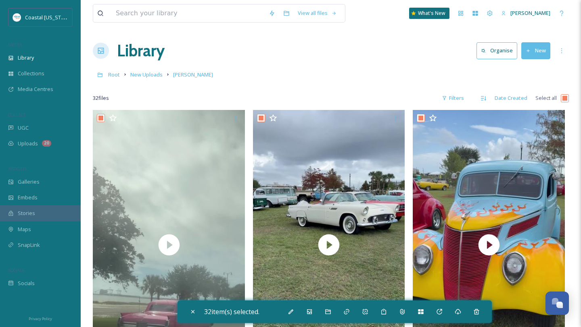
click at [563, 99] on input "checkbox" at bounding box center [564, 98] width 8 height 8
checkbox input "false"
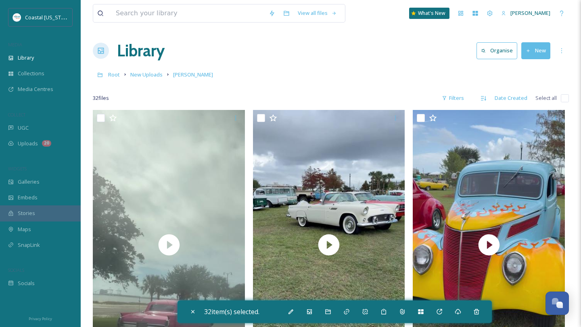
checkbox input "false"
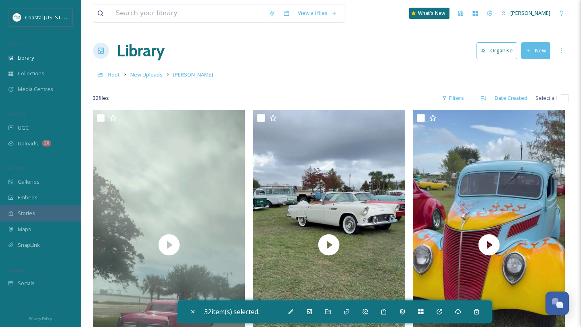
checkbox input "false"
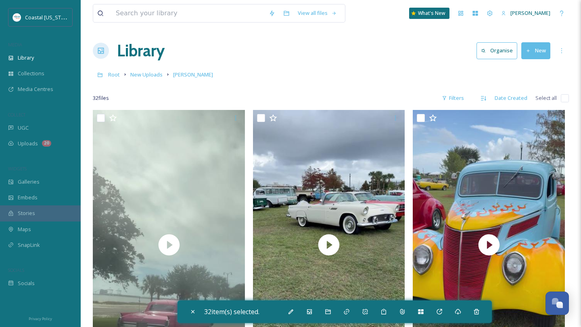
checkbox input "false"
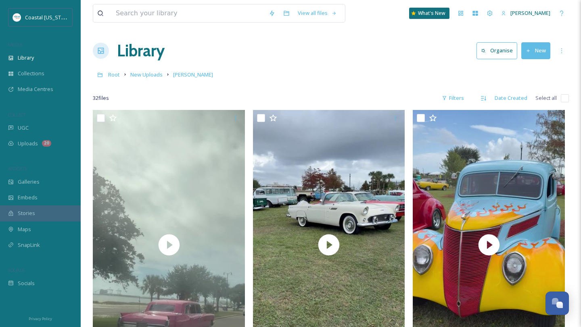
click at [563, 99] on input "checkbox" at bounding box center [564, 98] width 8 height 8
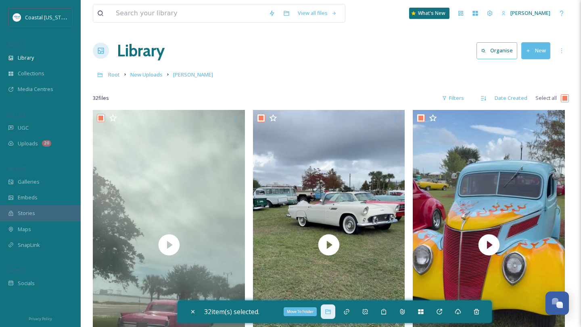
drag, startPoint x: 294, startPoint y: 311, endPoint x: 326, endPoint y: 313, distance: 31.5
click at [326, 313] on div "32 item(s) selected. Move To [GEOGRAPHIC_DATA]" at bounding box center [334, 312] width 314 height 23
click at [326, 313] on div "Move To Folder" at bounding box center [328, 312] width 15 height 15
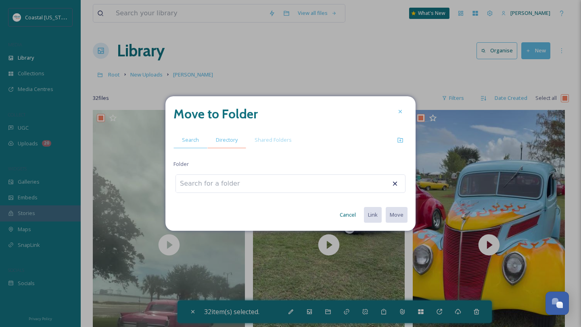
click at [226, 143] on span "Directory" at bounding box center [227, 140] width 22 height 8
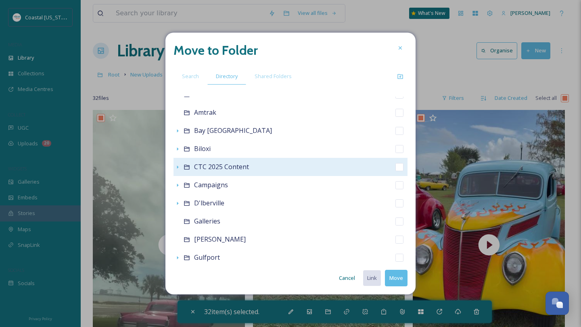
scroll to position [30, 0]
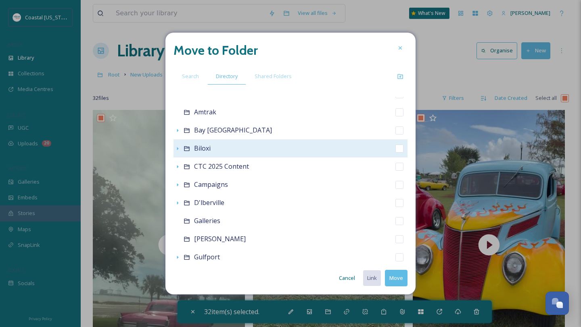
click at [195, 147] on span "Biloxi" at bounding box center [202, 148] width 17 height 9
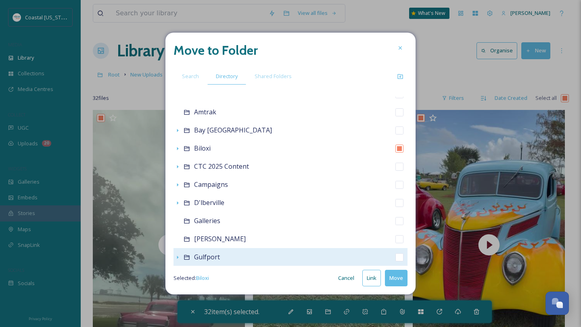
click at [187, 259] on icon at bounding box center [186, 257] width 6 height 6
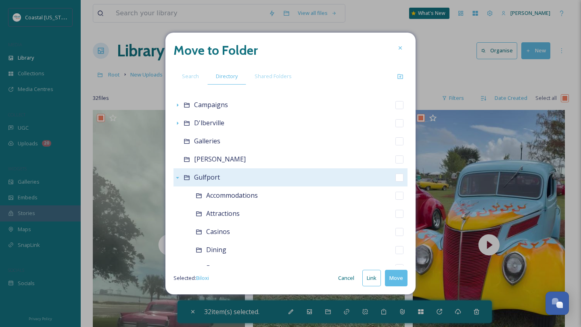
scroll to position [127, 0]
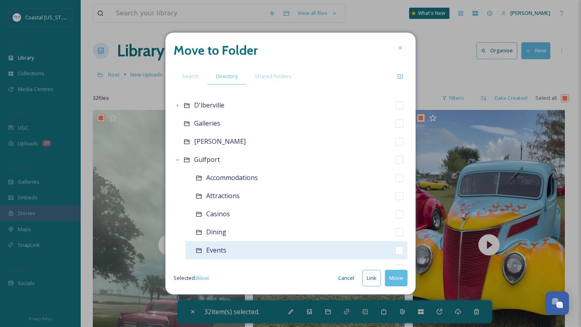
click at [218, 254] on span "Events" at bounding box center [216, 250] width 20 height 9
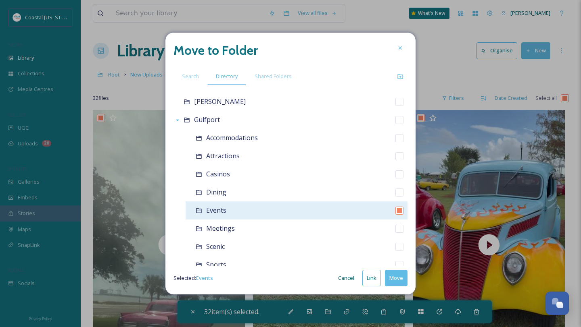
scroll to position [169, 0]
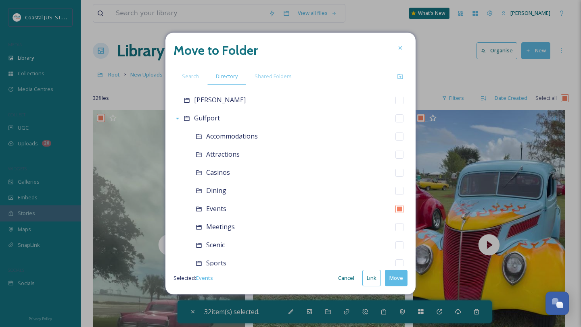
click at [397, 281] on button "Move" at bounding box center [396, 278] width 23 height 17
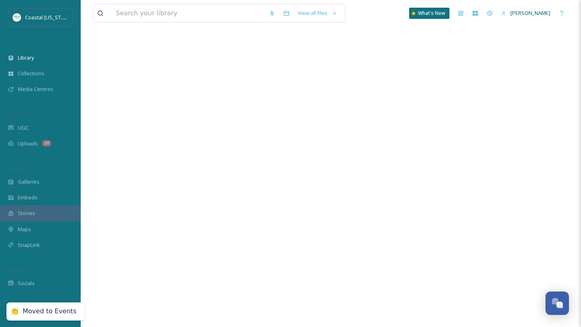
scroll to position [0, 0]
